Goal: Task Accomplishment & Management: Manage account settings

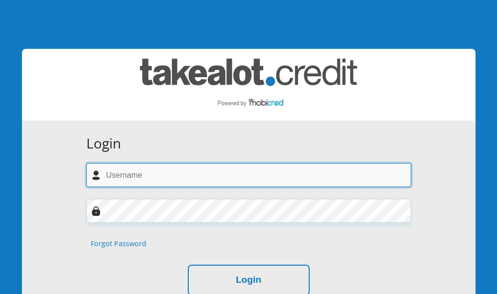
click at [200, 182] on input "text" at bounding box center [248, 175] width 325 height 24
type input "zimkhithamasimini@gmail.com"
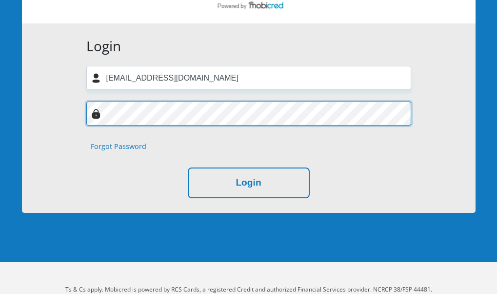
scroll to position [98, 0]
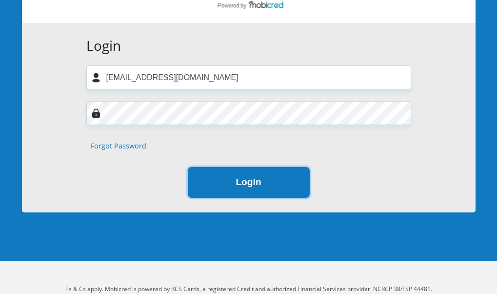
click at [249, 181] on button "Login" at bounding box center [249, 182] width 122 height 31
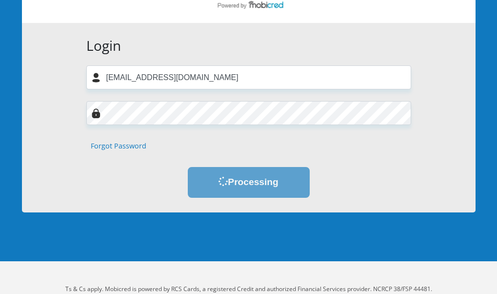
scroll to position [0, 0]
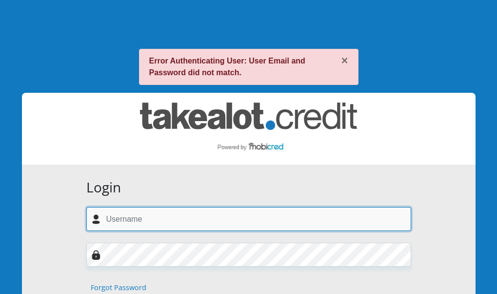
click at [166, 221] on input "text" at bounding box center [248, 219] width 325 height 24
type input "k"
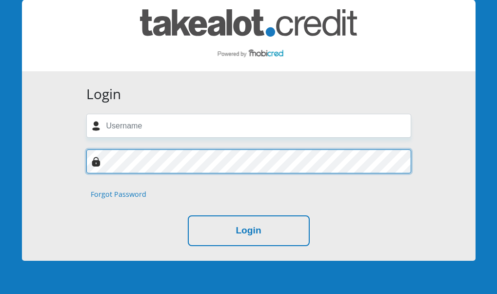
scroll to position [98, 0]
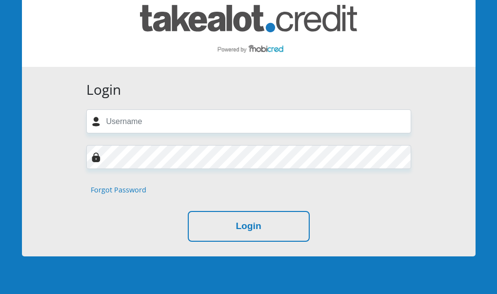
click at [94, 158] on img at bounding box center [96, 157] width 10 height 10
click at [95, 159] on img at bounding box center [96, 157] width 10 height 10
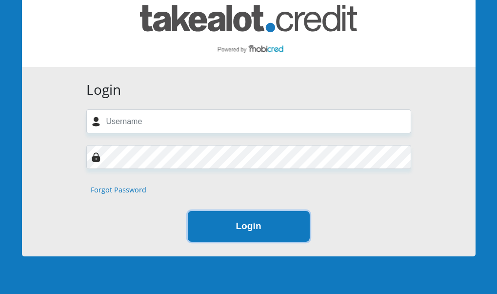
click at [248, 231] on button "Login" at bounding box center [249, 226] width 122 height 31
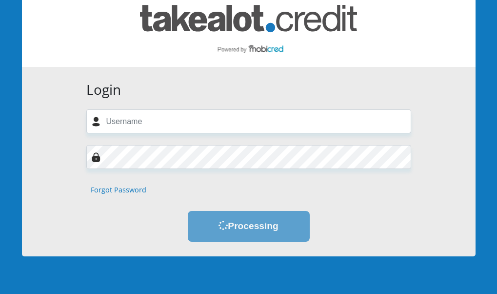
scroll to position [0, 0]
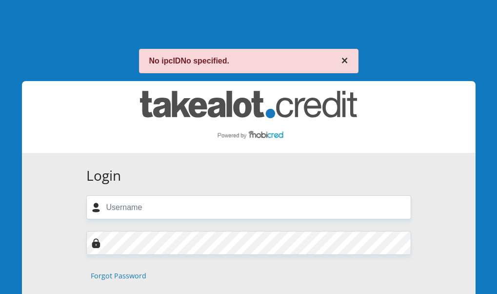
click at [344, 62] on button "×" at bounding box center [345, 60] width 7 height 11
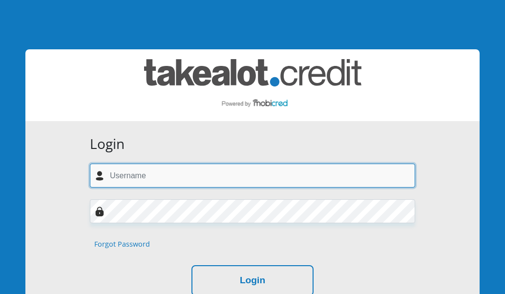
click at [133, 175] on input "text" at bounding box center [252, 175] width 325 height 24
type input "[EMAIL_ADDRESS][DOMAIN_NAME]"
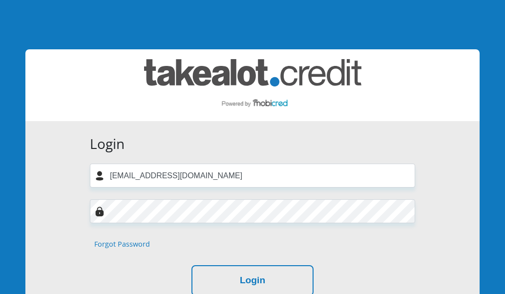
click at [110, 244] on link "Forgot Password" at bounding box center [122, 244] width 56 height 11
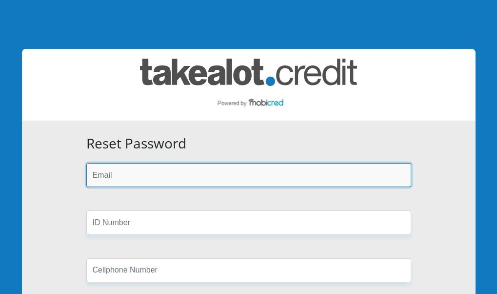
click at [138, 174] on input "email" at bounding box center [248, 175] width 325 height 24
type input "zimkhithamasimini@gmail.com"
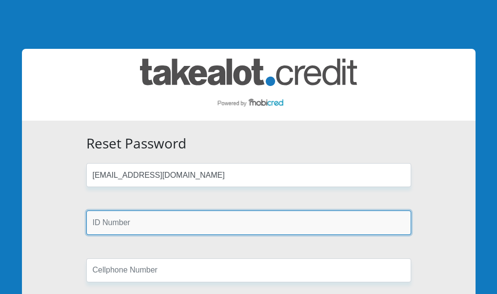
click at [118, 224] on input "text" at bounding box center [248, 222] width 325 height 24
type input "8201230254084"
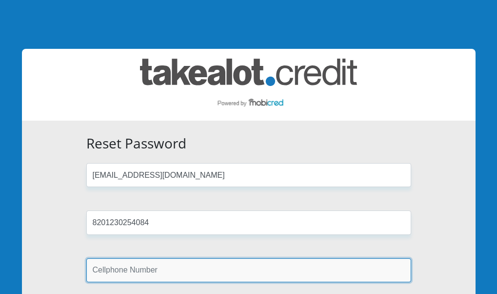
click at [205, 273] on input "text" at bounding box center [248, 270] width 325 height 24
type input "0637295619"
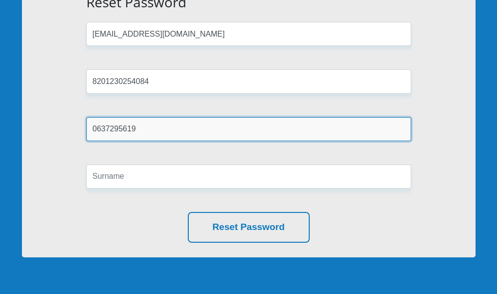
scroll to position [146, 0]
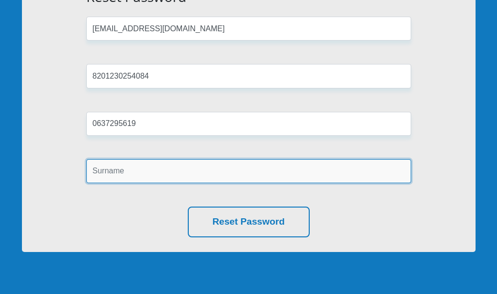
click at [123, 175] on input "text" at bounding box center [248, 171] width 325 height 24
type input "Masimini"
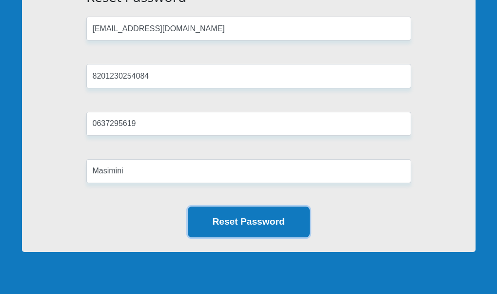
click at [243, 219] on button "Reset Password" at bounding box center [249, 221] width 122 height 31
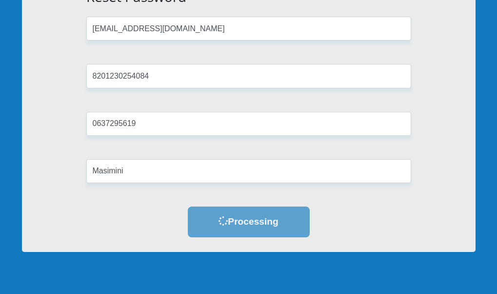
scroll to position [0, 0]
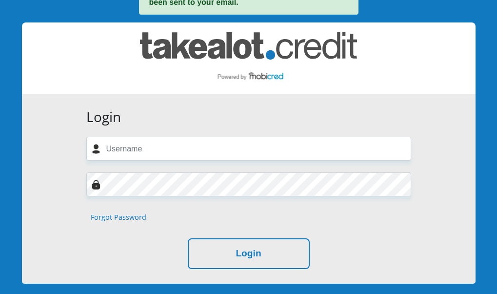
scroll to position [98, 0]
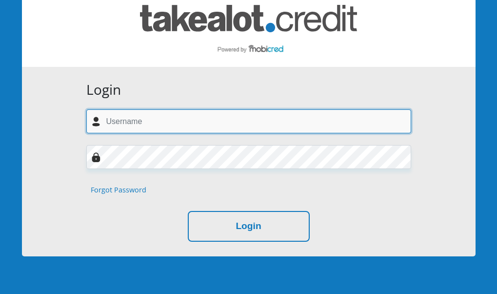
click at [187, 123] on input "text" at bounding box center [248, 121] width 325 height 24
type input "[EMAIL_ADDRESS][DOMAIN_NAME]"
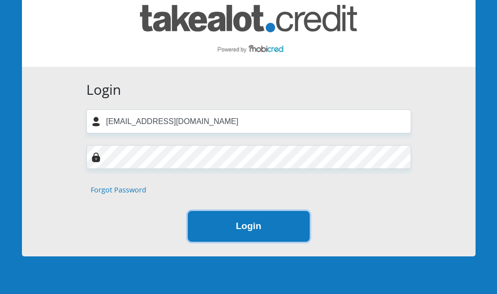
click at [257, 229] on button "Login" at bounding box center [249, 226] width 122 height 31
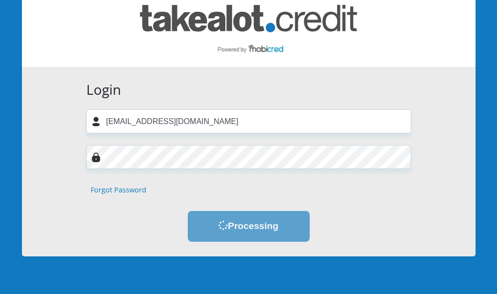
scroll to position [0, 0]
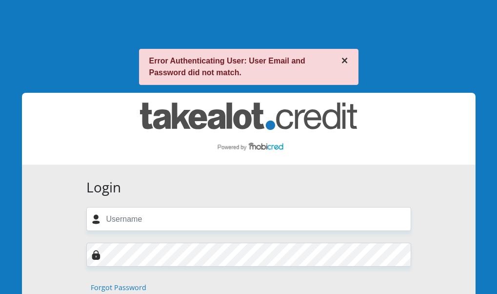
click at [346, 61] on button "×" at bounding box center [345, 60] width 7 height 11
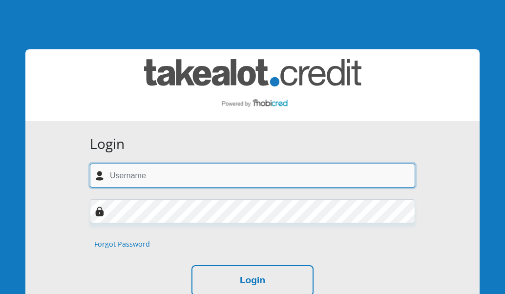
click at [237, 182] on input "text" at bounding box center [252, 175] width 325 height 24
type input "[EMAIL_ADDRESS][DOMAIN_NAME]"
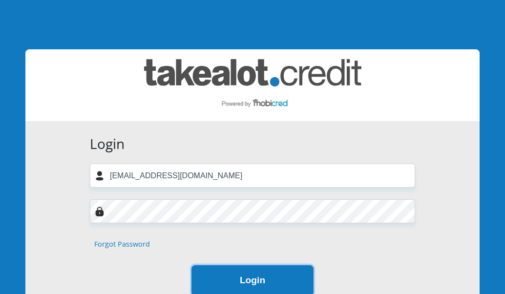
click at [256, 275] on button "Login" at bounding box center [252, 280] width 122 height 31
